Goal: Task Accomplishment & Management: Use online tool/utility

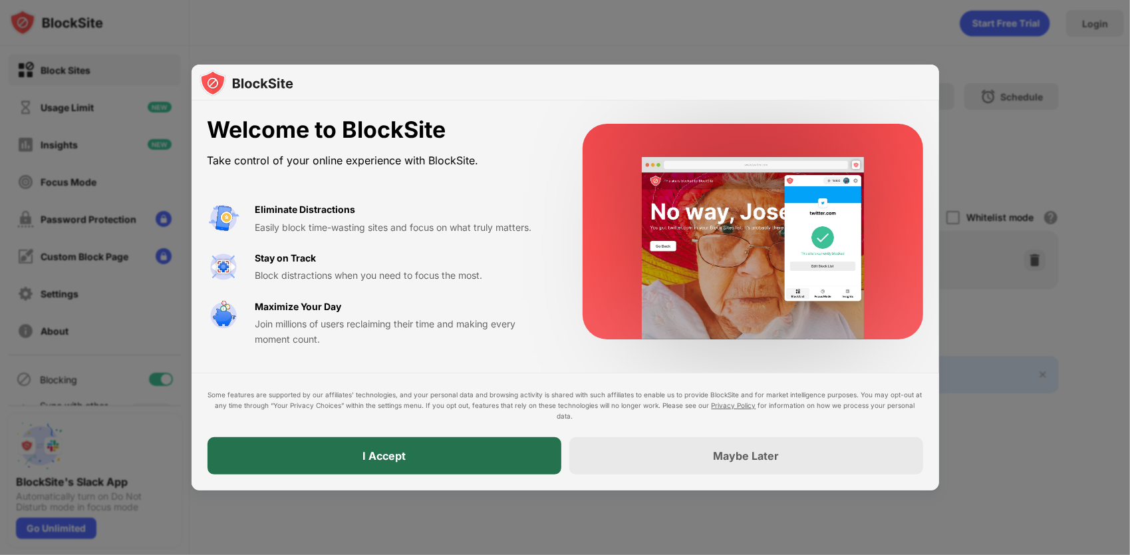
click at [456, 460] on div "I Accept" at bounding box center [384, 455] width 354 height 37
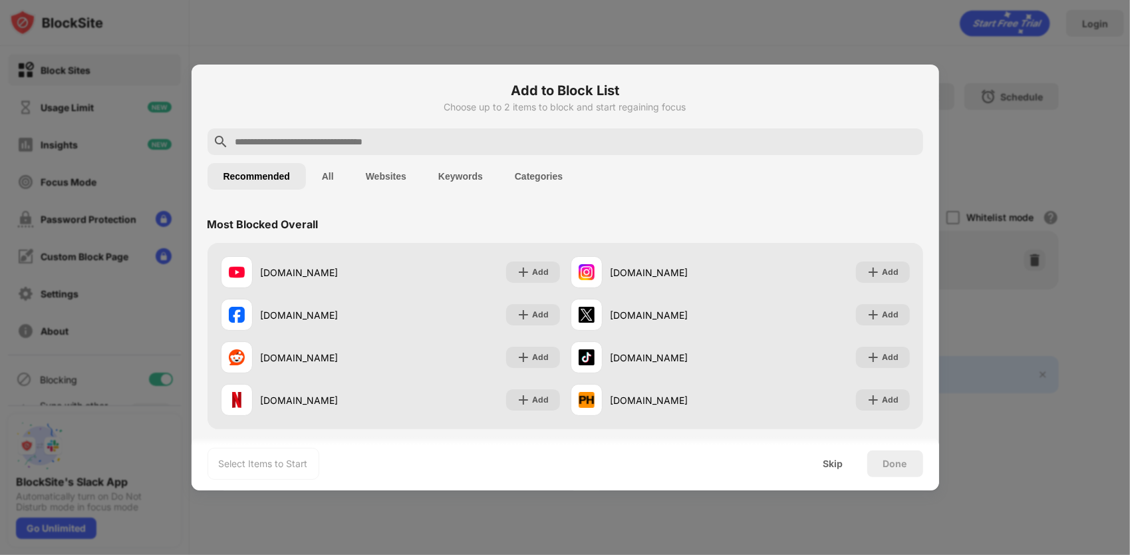
click at [331, 178] on button "All" at bounding box center [328, 176] width 44 height 27
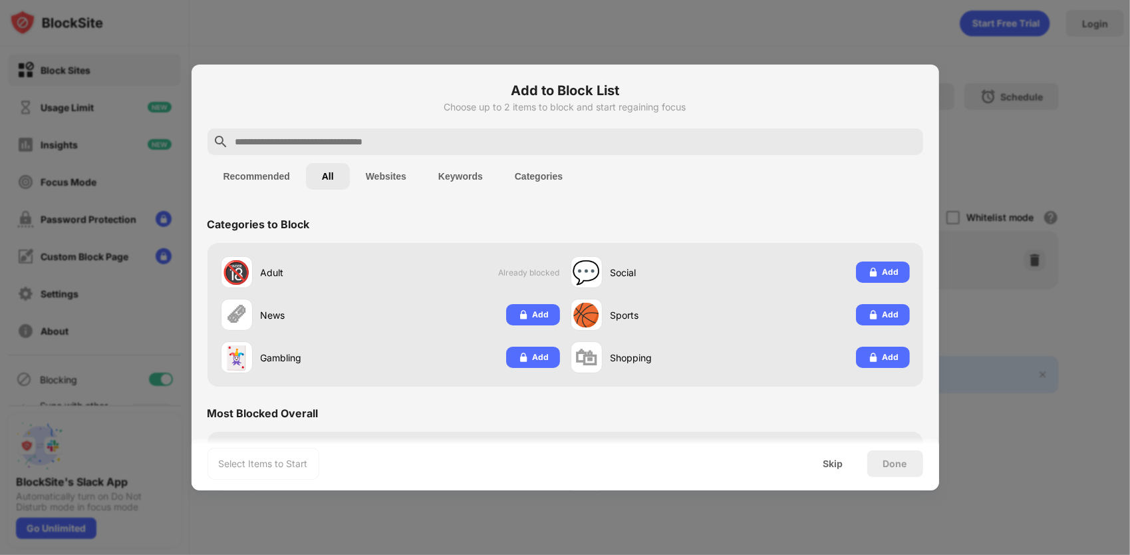
click at [277, 176] on button "Recommended" at bounding box center [256, 176] width 98 height 27
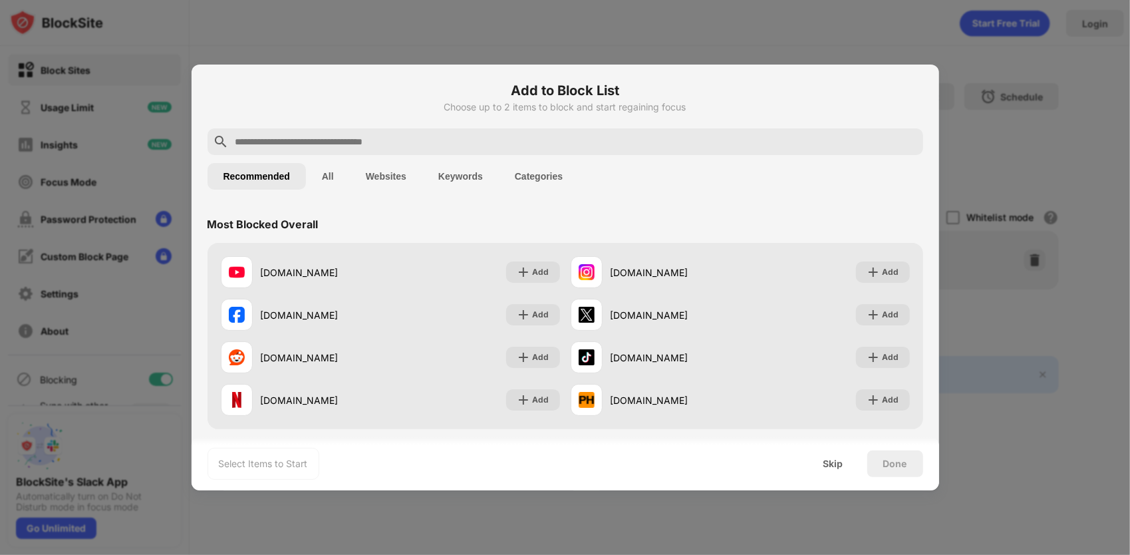
click at [376, 172] on button "Websites" at bounding box center [386, 176] width 72 height 27
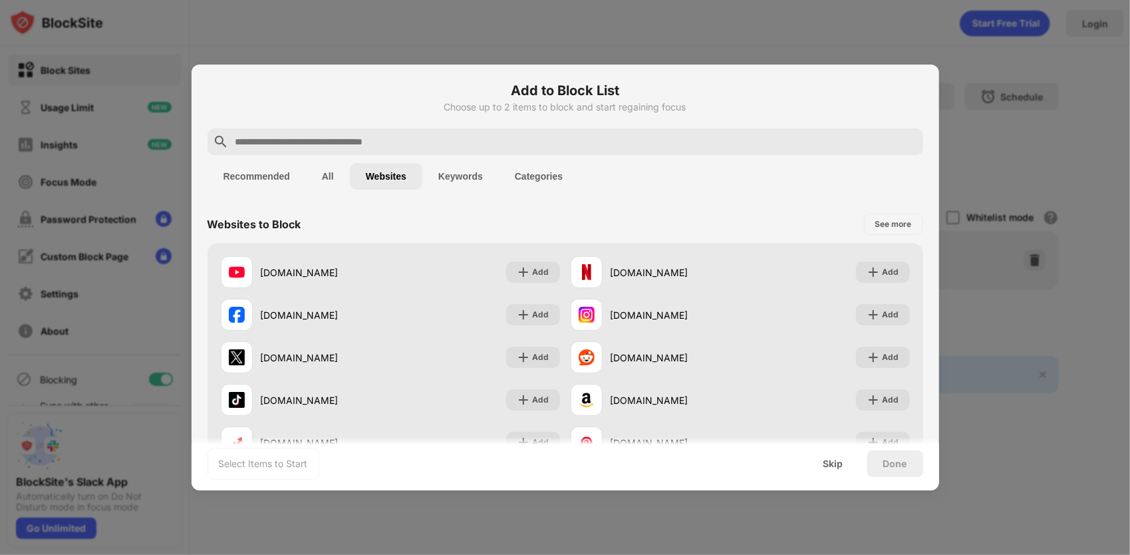
click at [376, 172] on button "Websites" at bounding box center [386, 176] width 72 height 27
click at [393, 143] on input "text" at bounding box center [576, 142] width 684 height 16
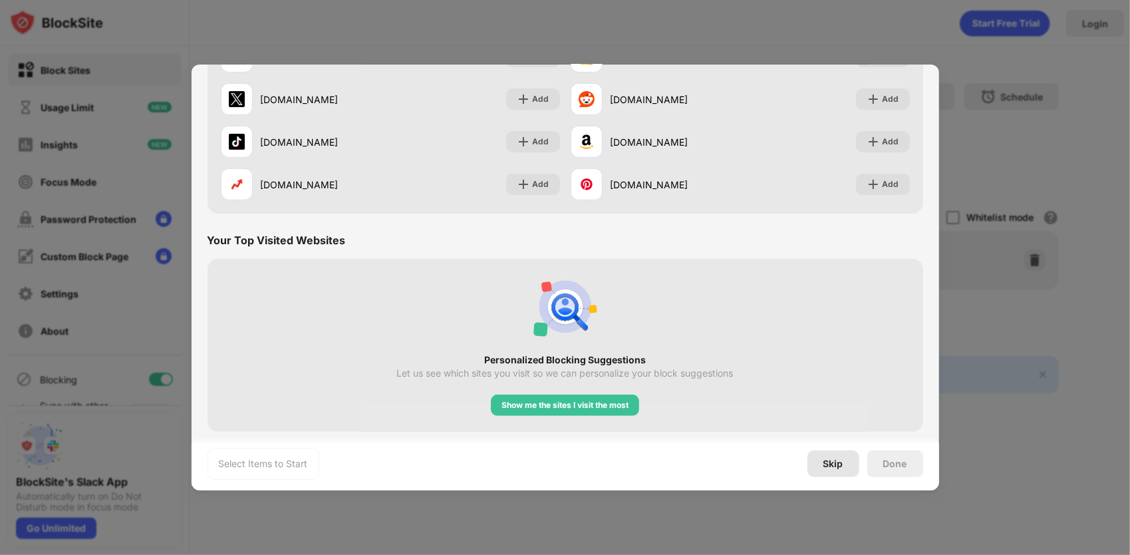
click at [828, 459] on div "Skip" at bounding box center [833, 463] width 20 height 11
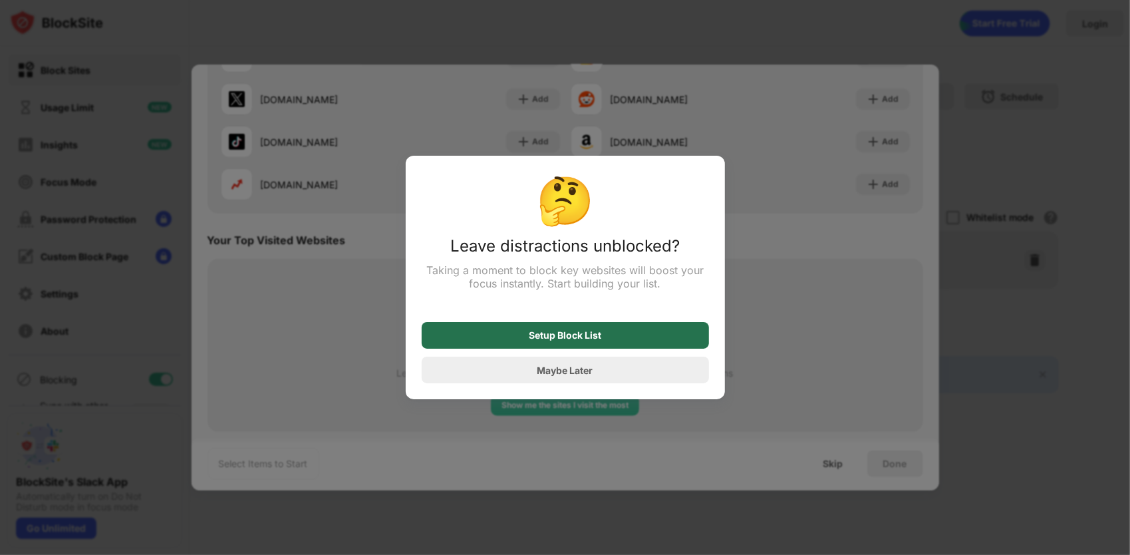
click at [633, 332] on div "Setup Block List" at bounding box center [565, 335] width 287 height 27
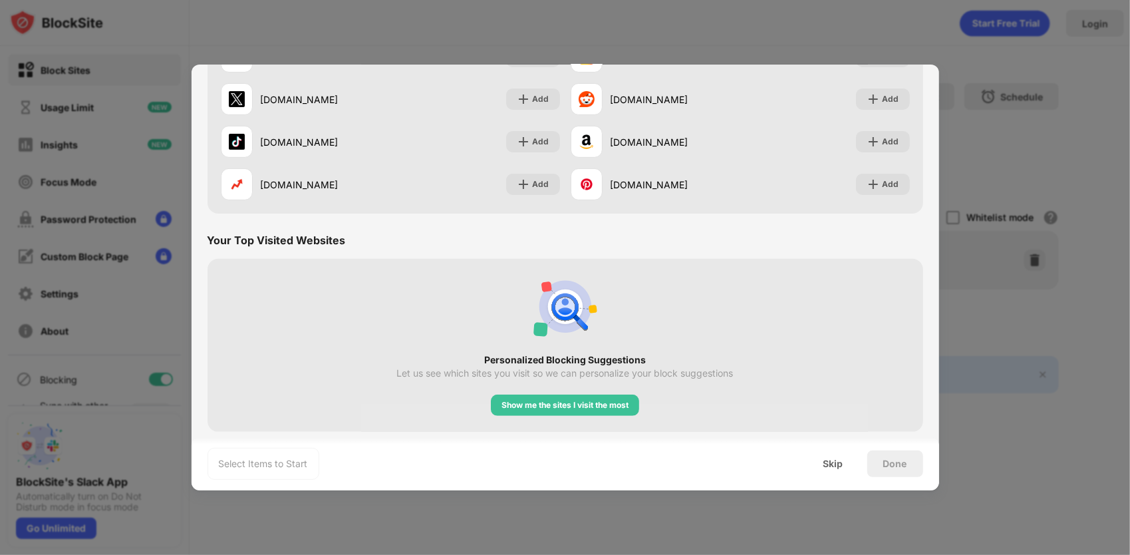
click at [438, 23] on div at bounding box center [565, 277] width 1130 height 555
click at [826, 467] on div "Skip" at bounding box center [833, 463] width 20 height 11
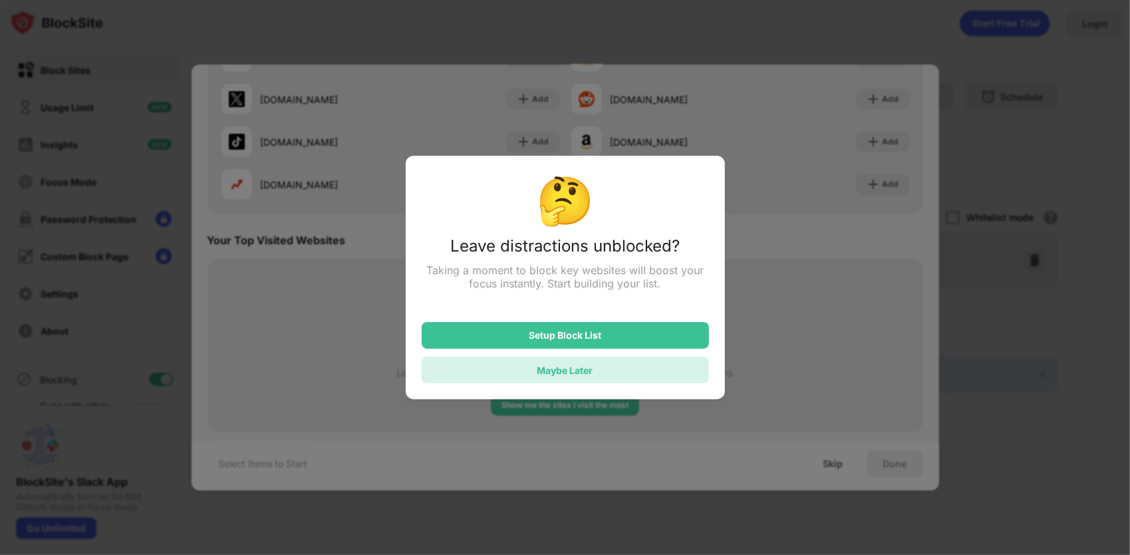
click at [614, 370] on div "Maybe Later" at bounding box center [565, 369] width 287 height 27
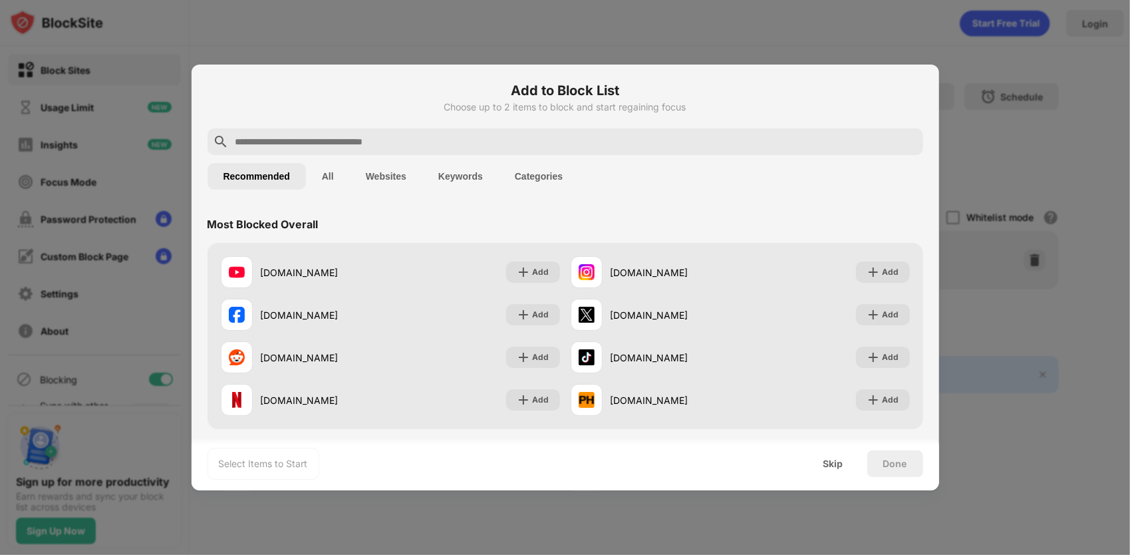
click at [331, 178] on button "All" at bounding box center [328, 176] width 44 height 27
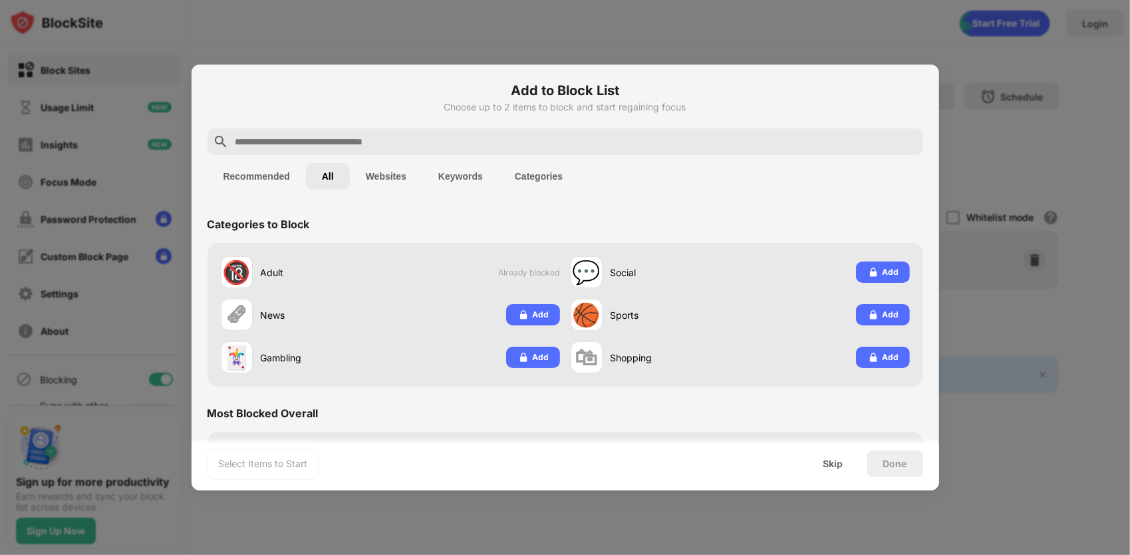
click at [251, 174] on button "Recommended" at bounding box center [256, 176] width 98 height 27
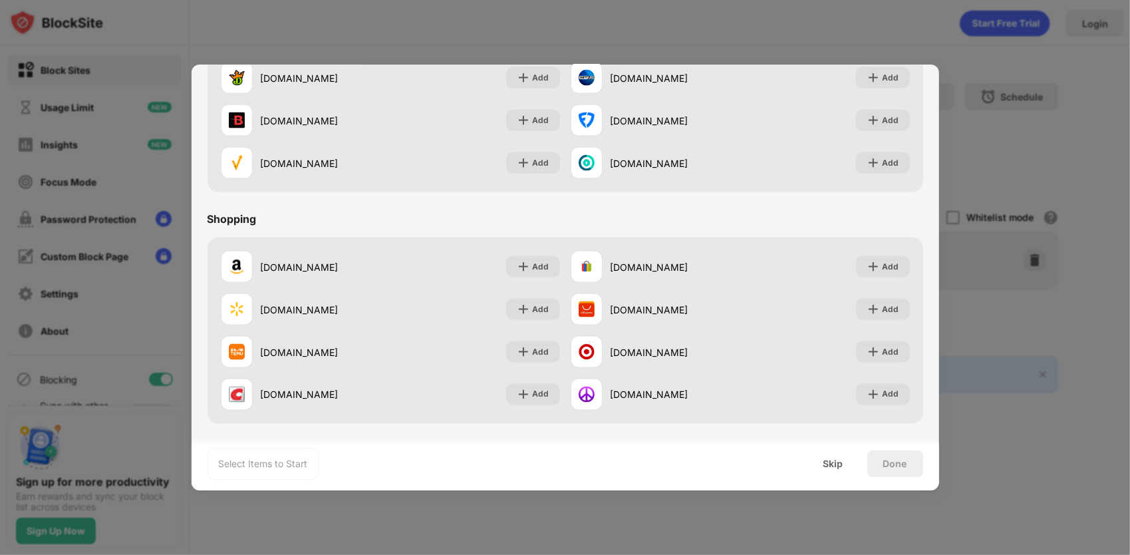
scroll to position [1013, 0]
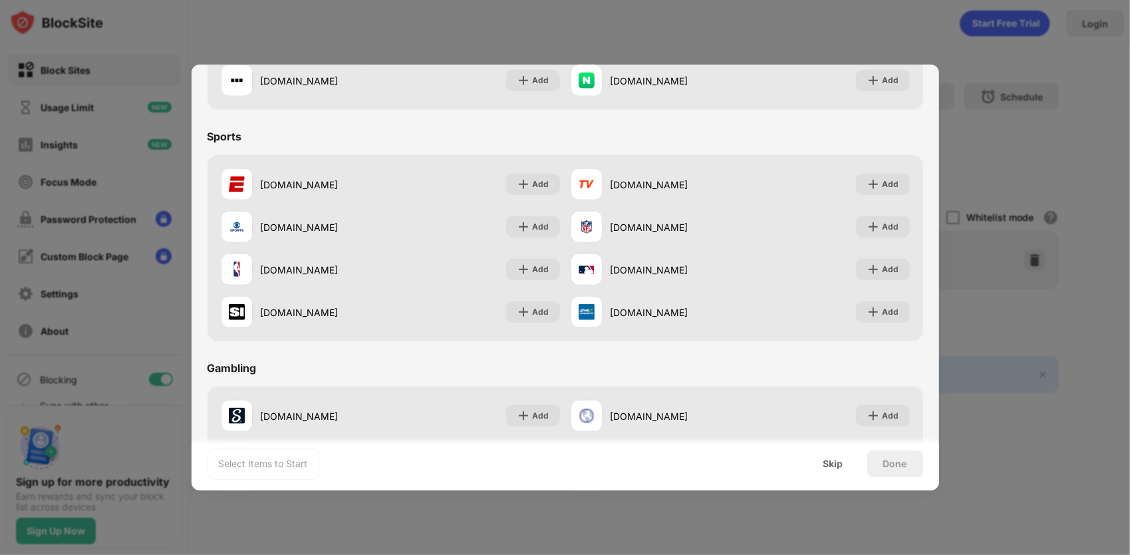
click at [112, 315] on div at bounding box center [565, 277] width 1130 height 555
